Goal: Find specific page/section: Find specific page/section

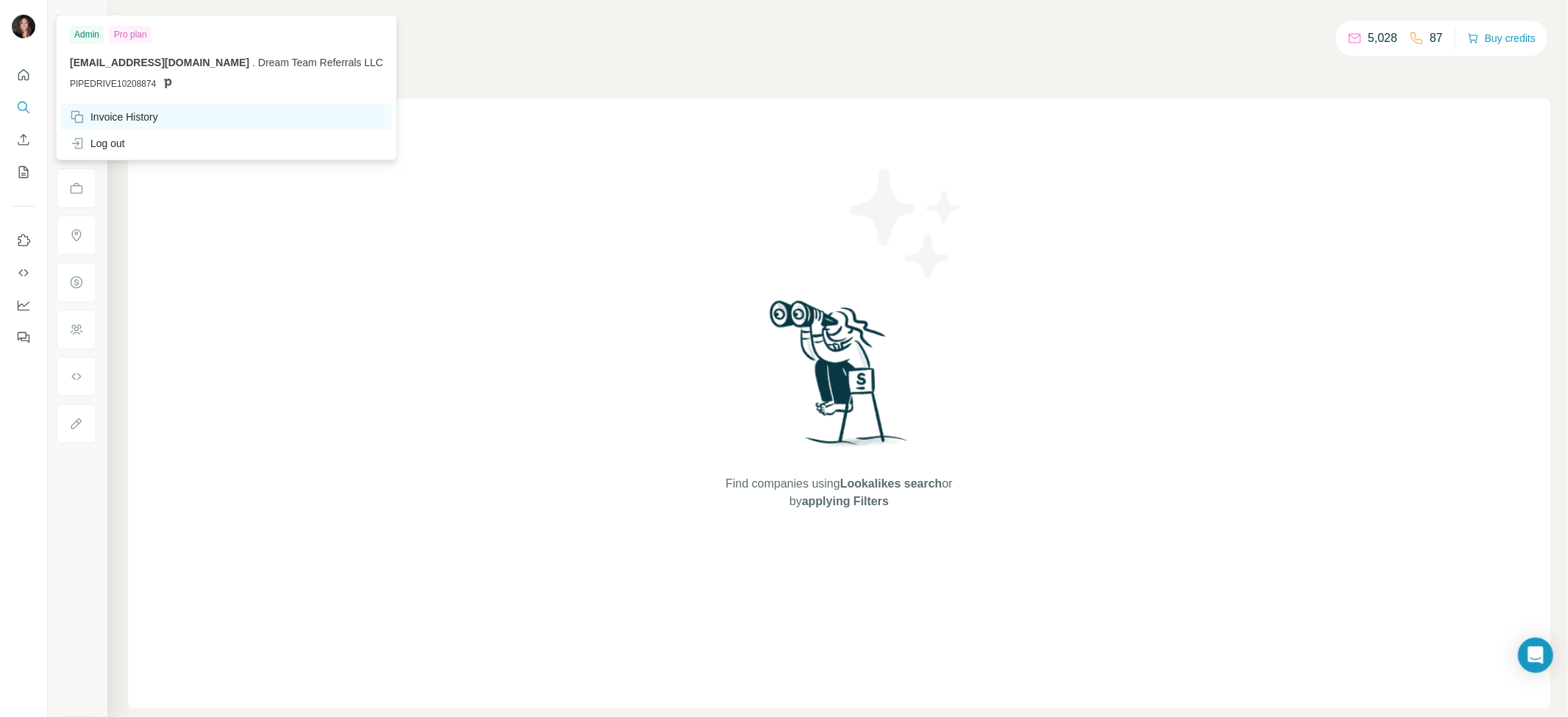
click at [121, 116] on div "Invoice History" at bounding box center [114, 116] width 88 height 14
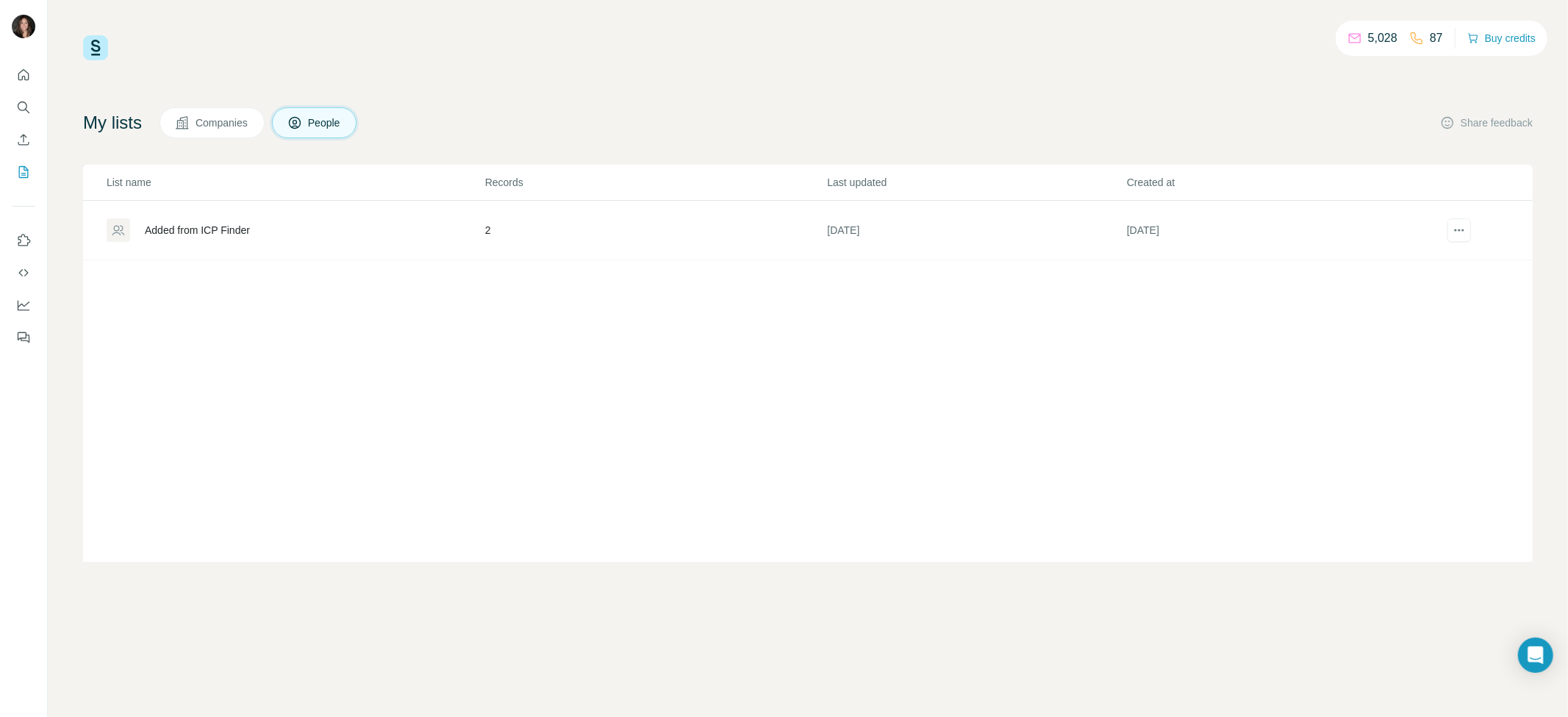
click at [175, 230] on div "Added from ICP Finder" at bounding box center [197, 230] width 105 height 14
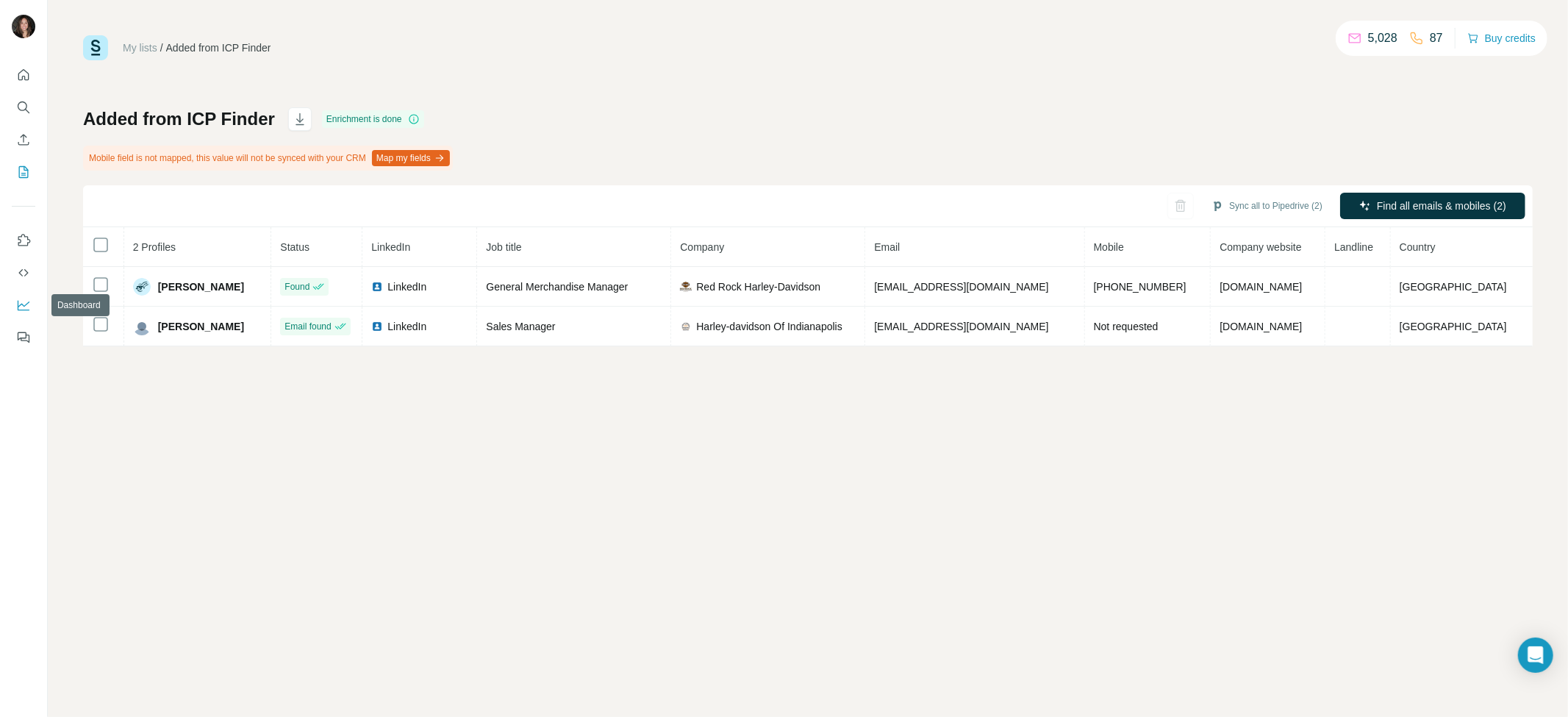
click at [25, 303] on icon "Dashboard" at bounding box center [23, 304] width 14 height 14
click at [17, 69] on icon "Quick start" at bounding box center [23, 75] width 14 height 14
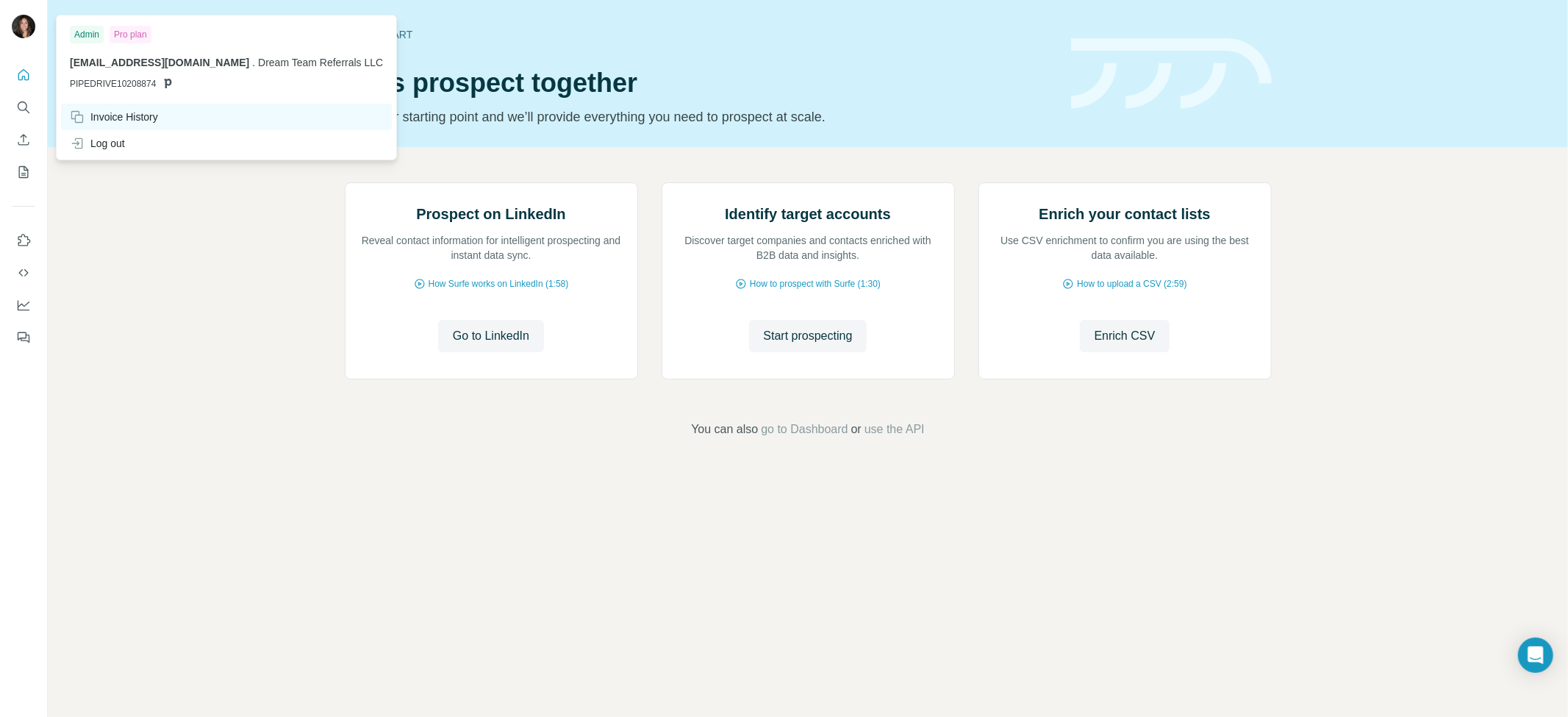
click at [131, 114] on div "Invoice History" at bounding box center [114, 116] width 88 height 14
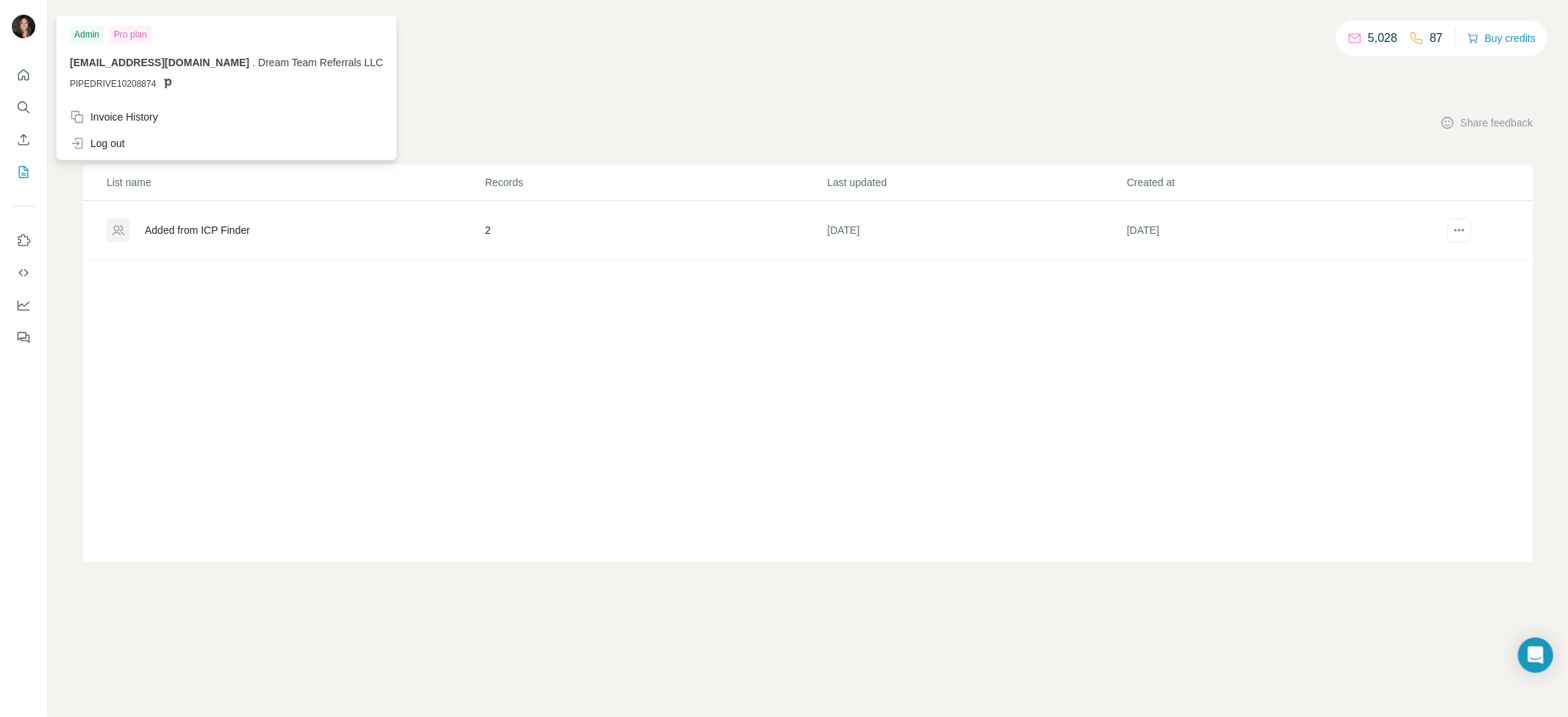
click at [19, 40] on div at bounding box center [23, 28] width 24 height 27
click at [17, 33] on img at bounding box center [23, 26] width 24 height 24
click at [26, 76] on icon "Quick start" at bounding box center [23, 75] width 14 height 14
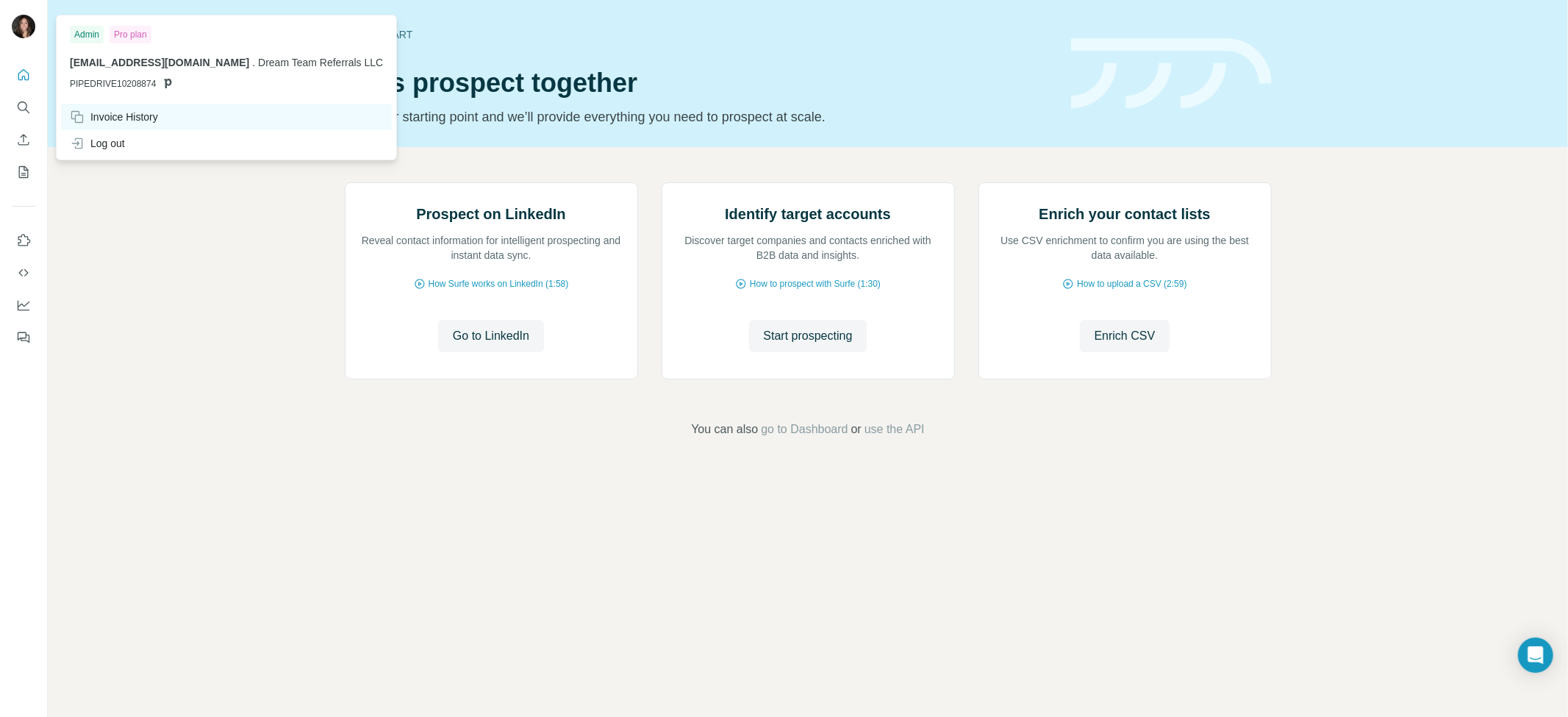
click at [126, 116] on div "Invoice History" at bounding box center [114, 116] width 88 height 14
